Goal: Task Accomplishment & Management: Manage account settings

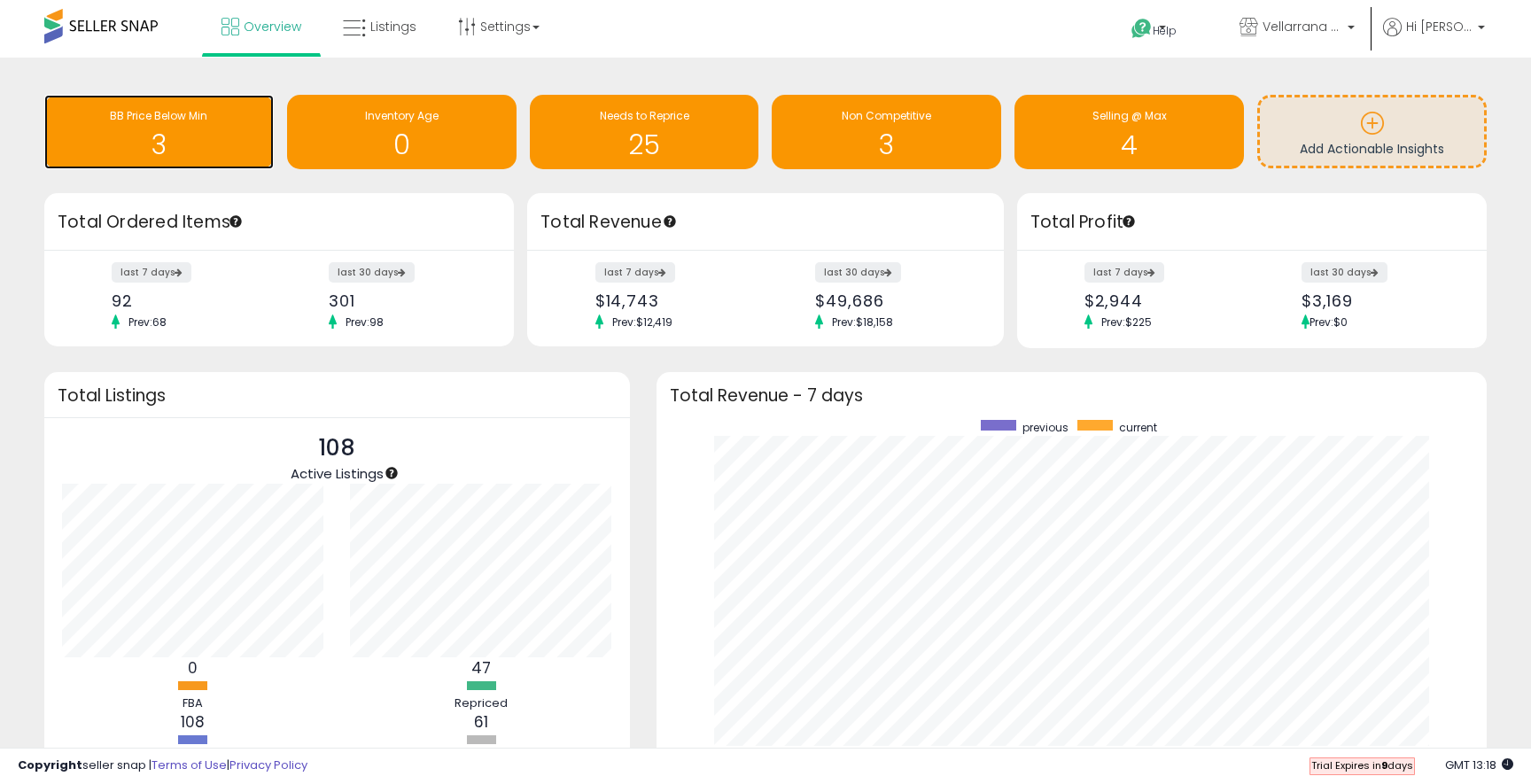
click at [205, 136] on h1 "3" at bounding box center [159, 144] width 211 height 30
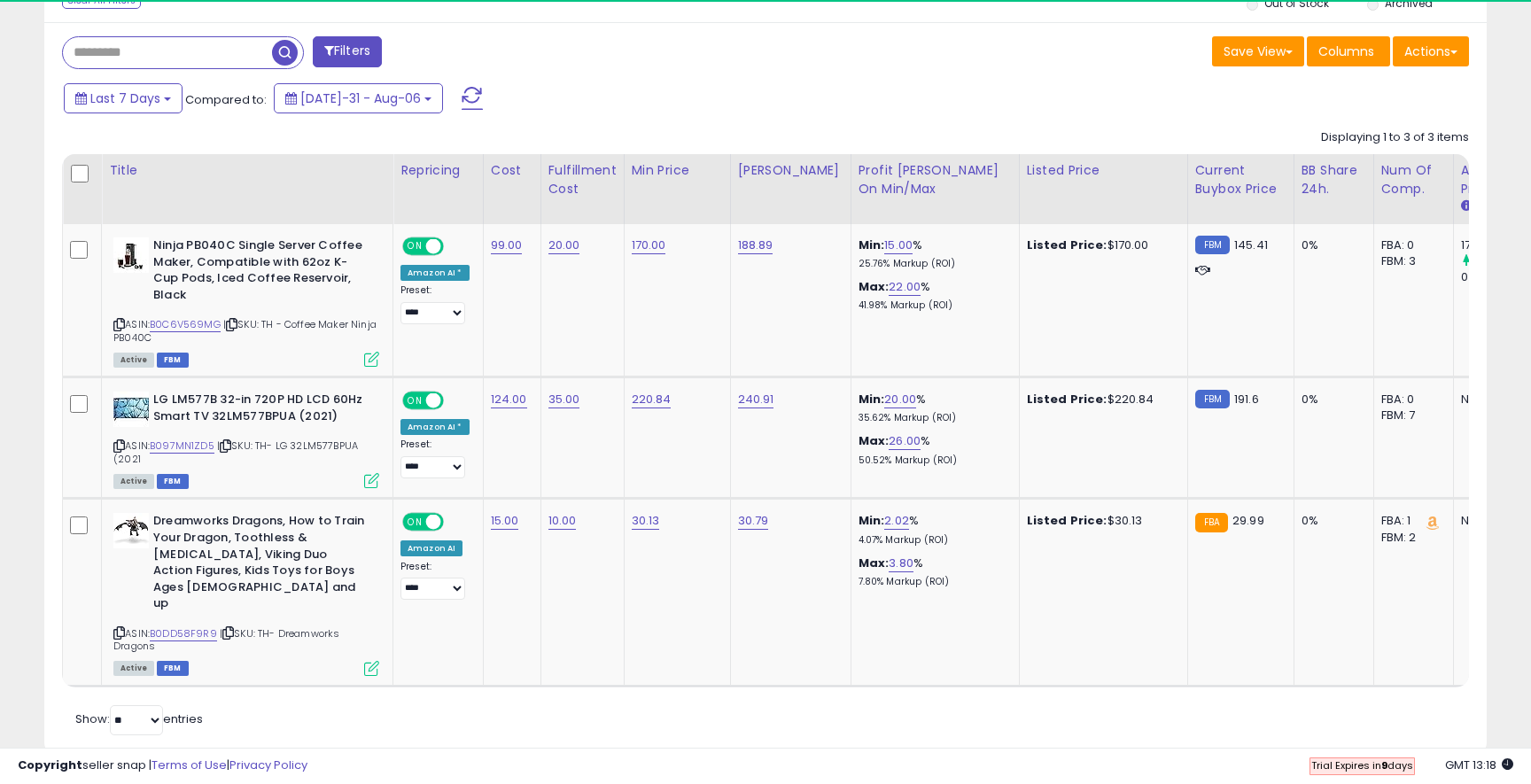
scroll to position [713, 0]
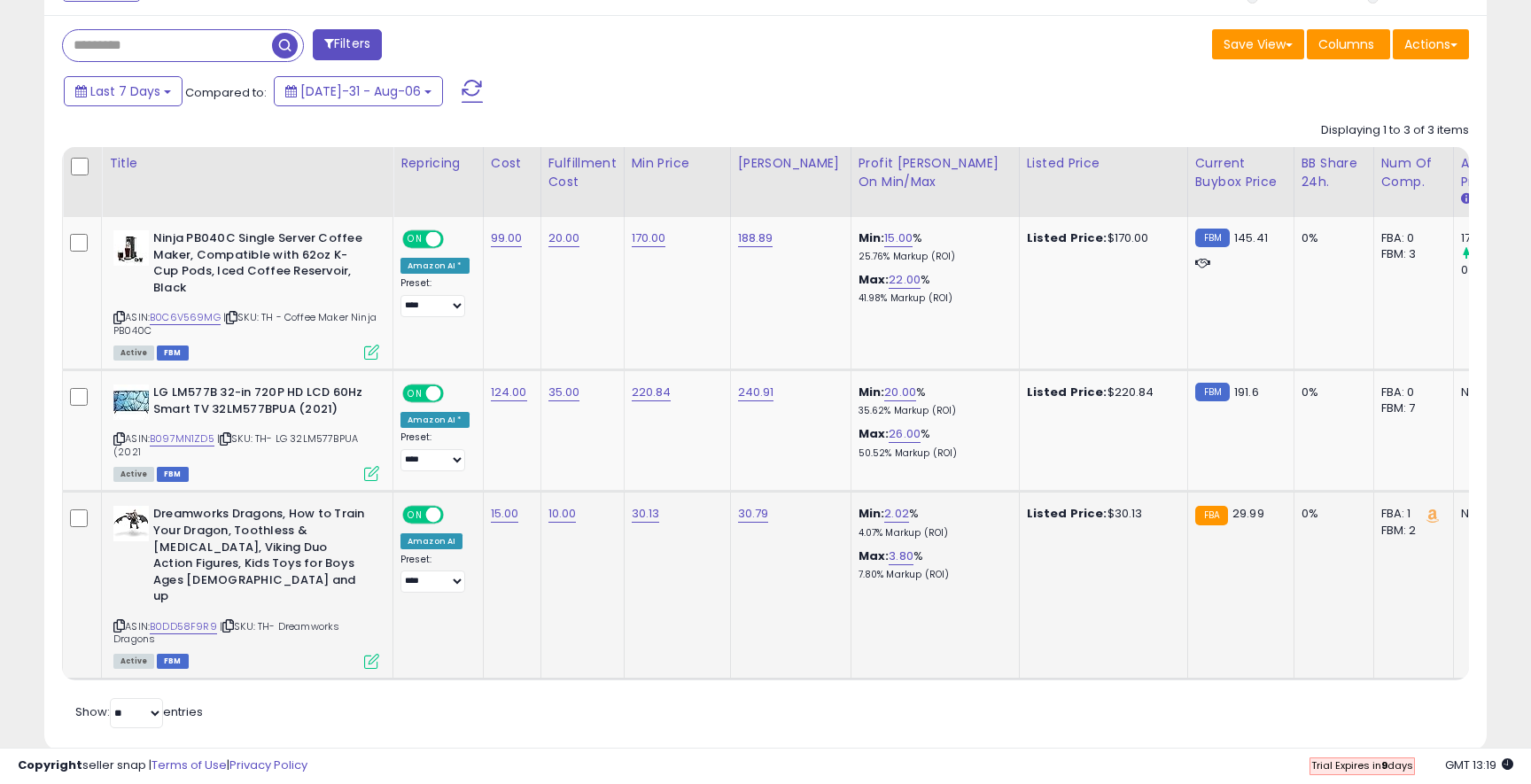
click at [373, 654] on icon at bounding box center [372, 662] width 15 height 15
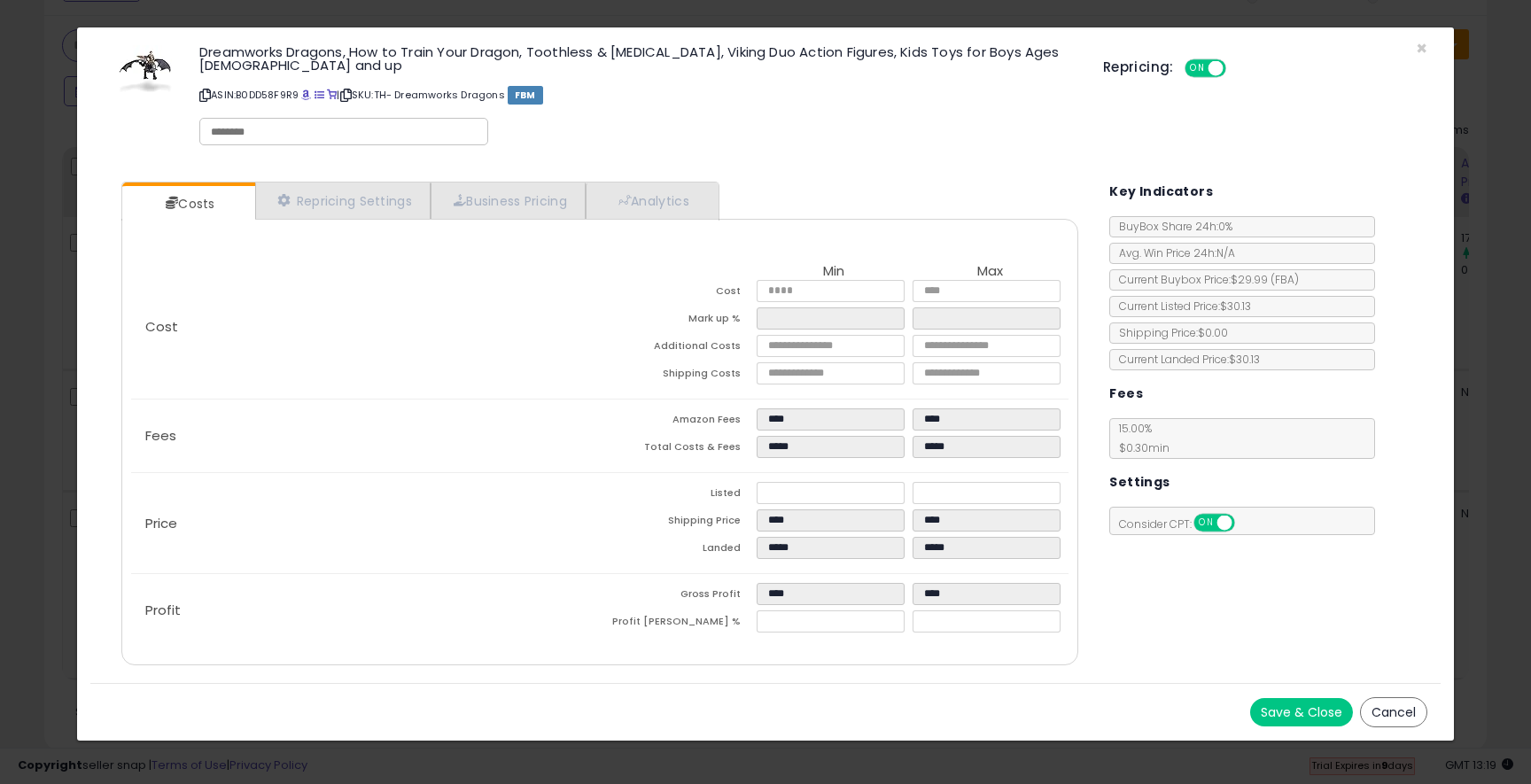
click at [77, 99] on div "× Close Dreamworks Dragons, How to Train Your Dragon, Toothless & [MEDICAL_DATA…" at bounding box center [765, 384] width 1378 height 715
